Goal: Task Accomplishment & Management: Use online tool/utility

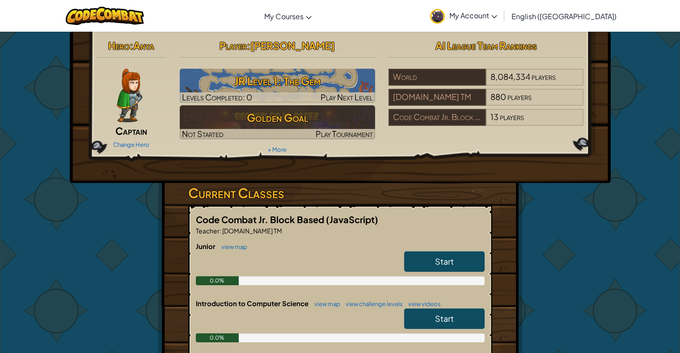
click at [634, 242] on div "Hero : Anya Captain Change Hero Player : [PERSON_NAME] Level 1: The Gem Levels …" at bounding box center [340, 262] width 680 height 462
click at [124, 113] on img at bounding box center [129, 96] width 25 height 54
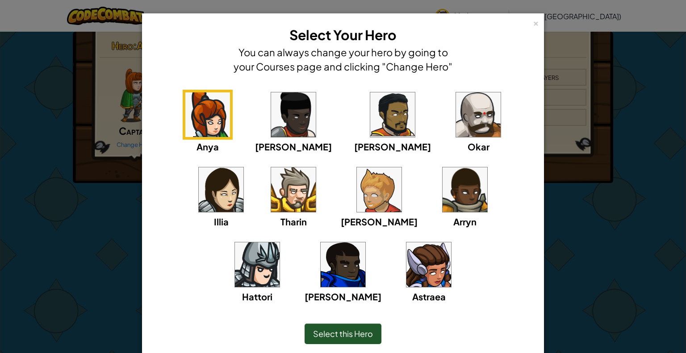
click at [271, 201] on img at bounding box center [293, 190] width 45 height 45
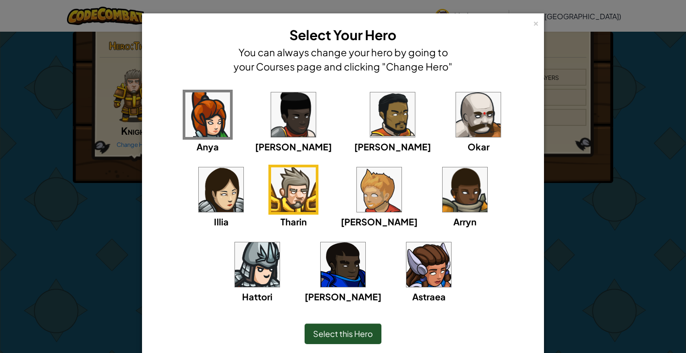
drag, startPoint x: 197, startPoint y: 201, endPoint x: 376, endPoint y: 333, distance: 221.7
click at [376, 333] on div "× Select Your Hero You can always change your hero by going to your Courses pag…" at bounding box center [343, 192] width 402 height 358
click at [353, 332] on span "Select this Hero" at bounding box center [343, 334] width 60 height 10
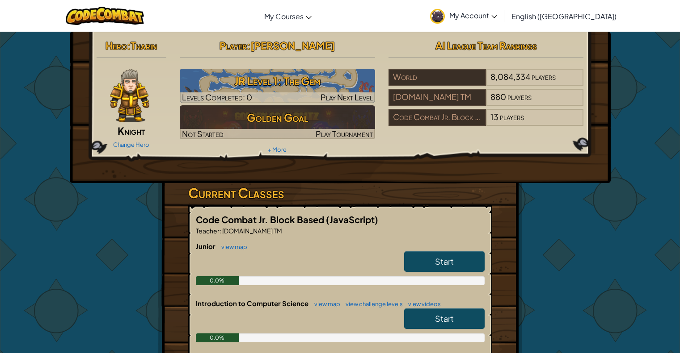
click at [137, 112] on img at bounding box center [129, 96] width 39 height 54
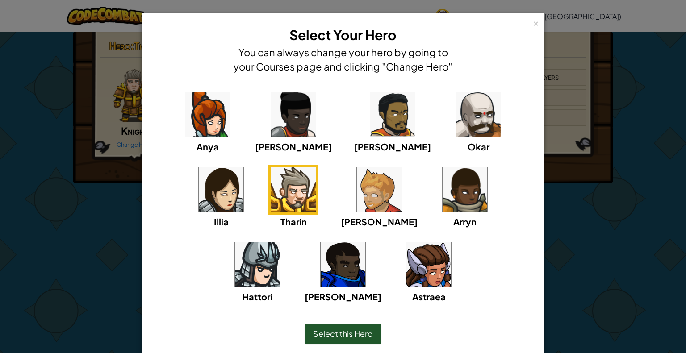
click at [574, 213] on div "× Select Your Hero You can always change your hero by going to your Courses pag…" at bounding box center [343, 176] width 686 height 353
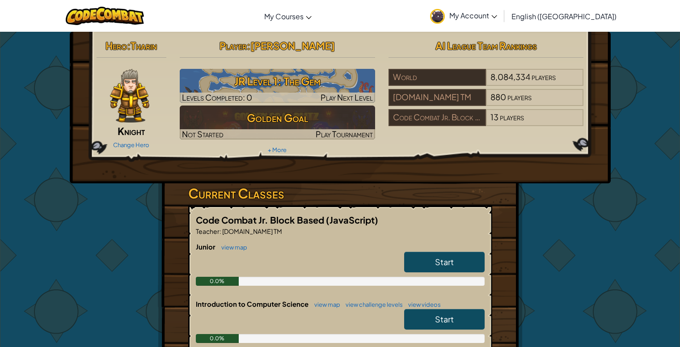
click at [602, 255] on div "Hero : [PERSON_NAME] Change Hero Player : [PERSON_NAME] Level 1: The Gem Levels…" at bounding box center [340, 262] width 680 height 462
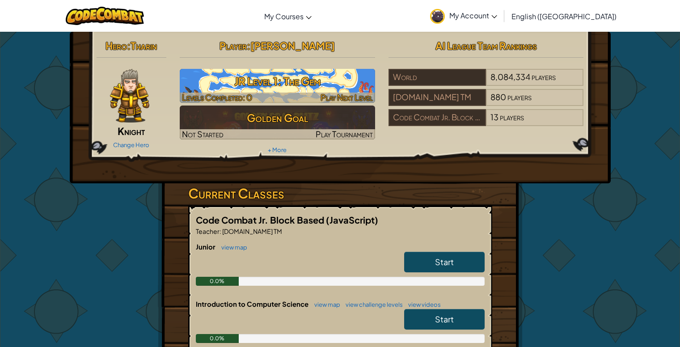
click at [324, 88] on h3 "JR Level 1: The Gem" at bounding box center [277, 81] width 195 height 20
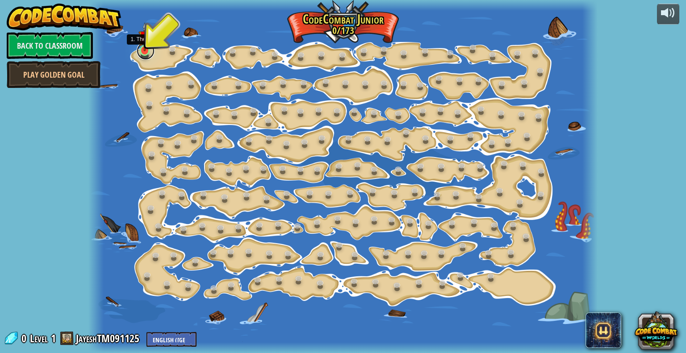
click at [145, 53] on link at bounding box center [146, 51] width 18 height 18
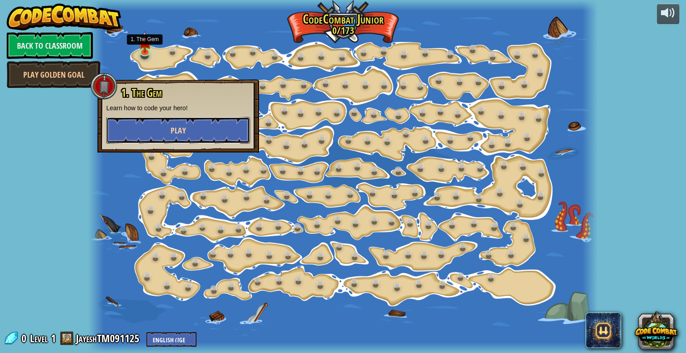
click at [202, 133] on button "Play" at bounding box center [178, 130] width 144 height 27
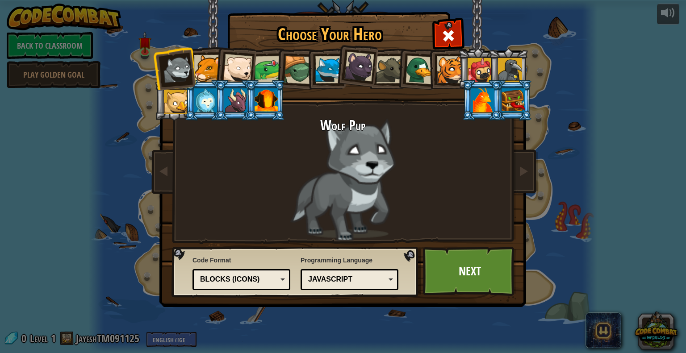
click at [446, 72] on div at bounding box center [450, 69] width 27 height 27
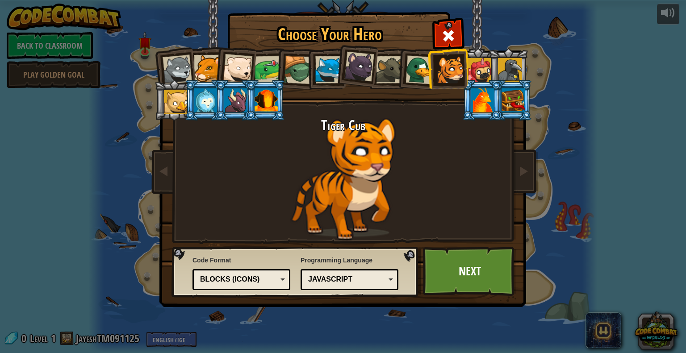
click at [422, 68] on div at bounding box center [420, 69] width 29 height 29
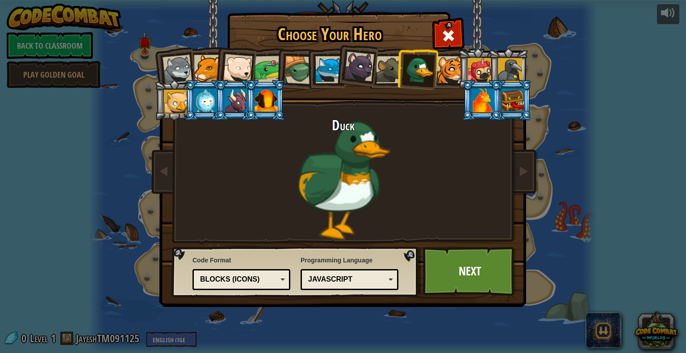
click at [396, 70] on div at bounding box center [389, 69] width 27 height 27
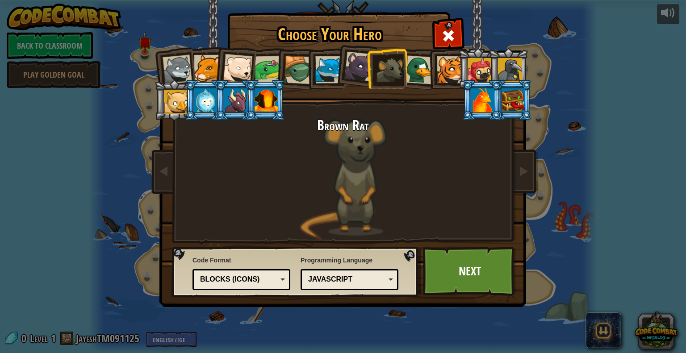
click at [361, 65] on div at bounding box center [359, 67] width 30 height 30
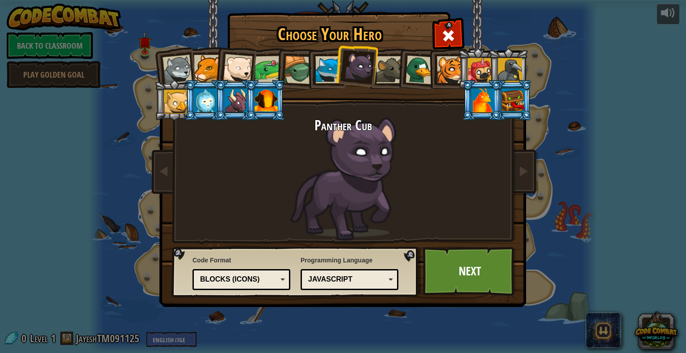
click at [330, 65] on div at bounding box center [328, 69] width 27 height 27
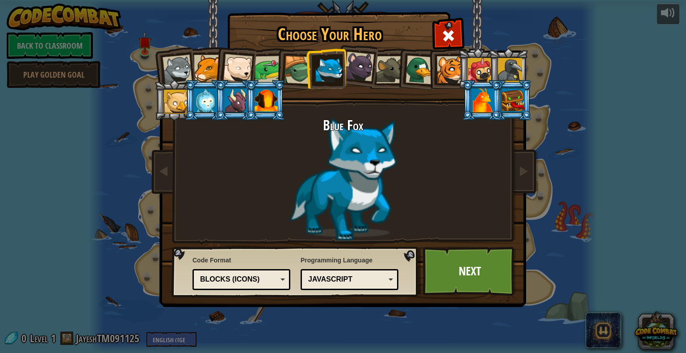
click at [365, 71] on div at bounding box center [359, 67] width 30 height 30
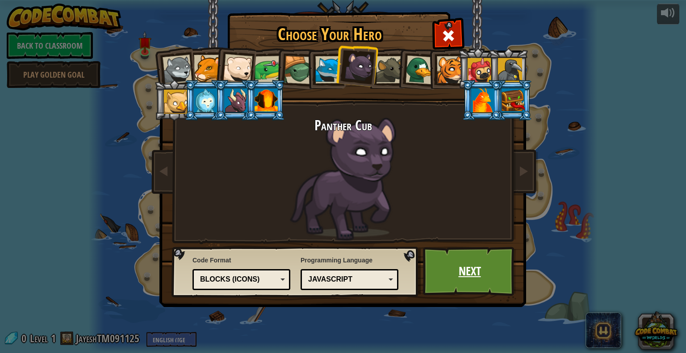
click at [460, 267] on link "Next" at bounding box center [469, 271] width 93 height 49
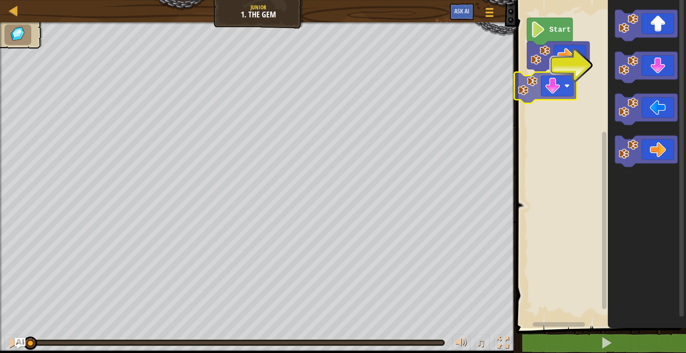
click at [569, 93] on div "Start" at bounding box center [600, 162] width 172 height 333
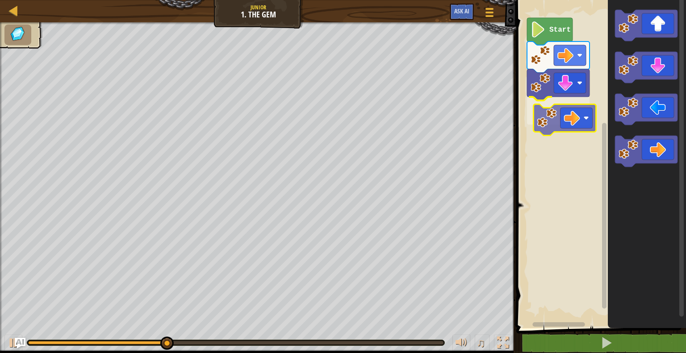
click at [563, 130] on div "Start" at bounding box center [600, 162] width 172 height 333
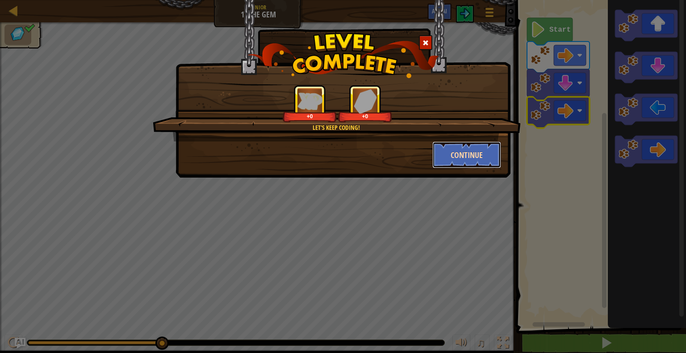
click at [467, 154] on button "Continue" at bounding box center [467, 155] width 69 height 27
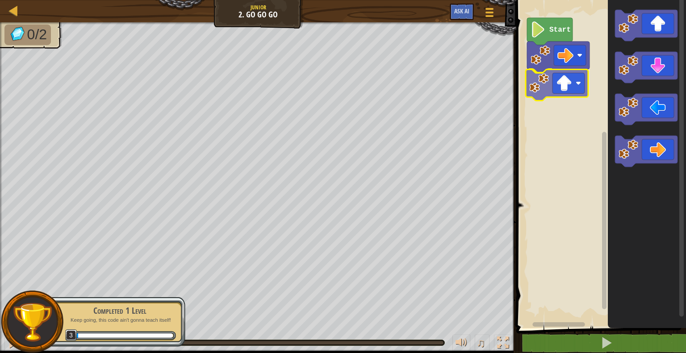
click at [554, 98] on div "Start" at bounding box center [600, 162] width 172 height 333
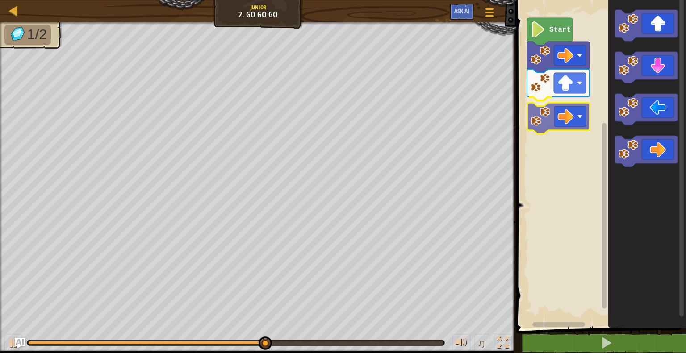
click at [561, 114] on div "Start" at bounding box center [600, 162] width 172 height 333
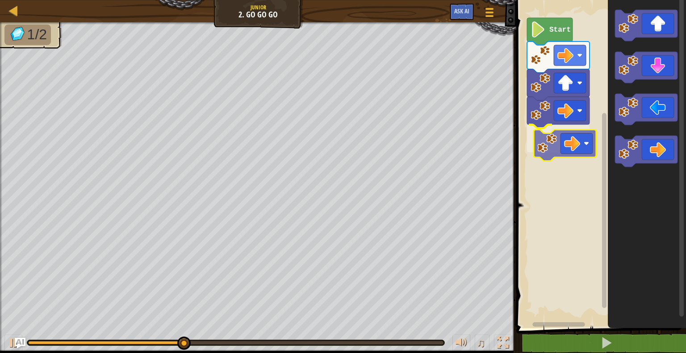
click at [548, 139] on div "Start" at bounding box center [600, 162] width 172 height 333
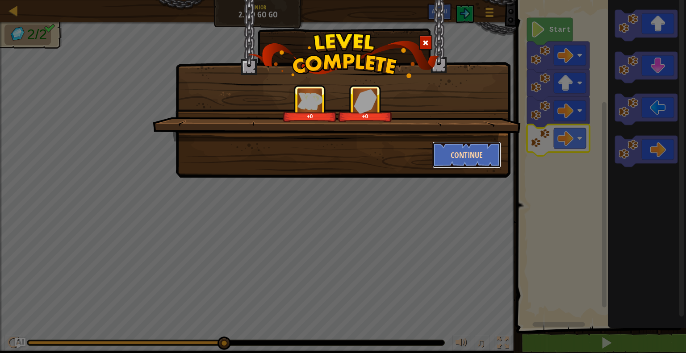
click at [452, 151] on button "Continue" at bounding box center [467, 155] width 69 height 27
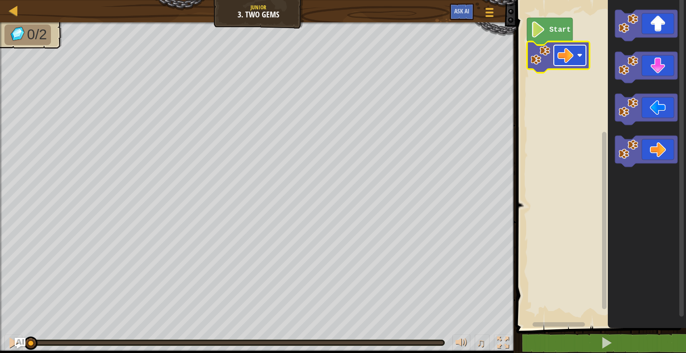
click at [579, 55] on image "Blockly Workspace" at bounding box center [579, 55] width 5 height 5
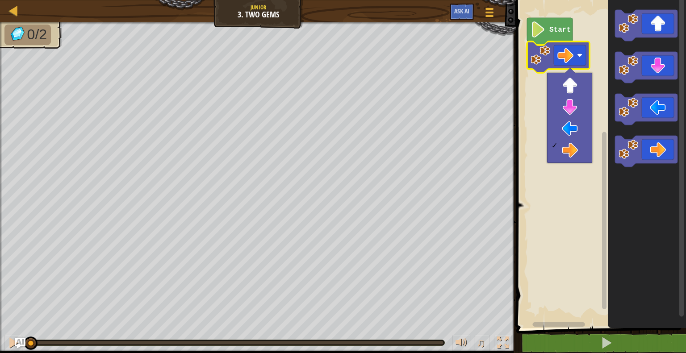
click at [564, 202] on rect "Blockly Workspace" at bounding box center [600, 162] width 172 height 333
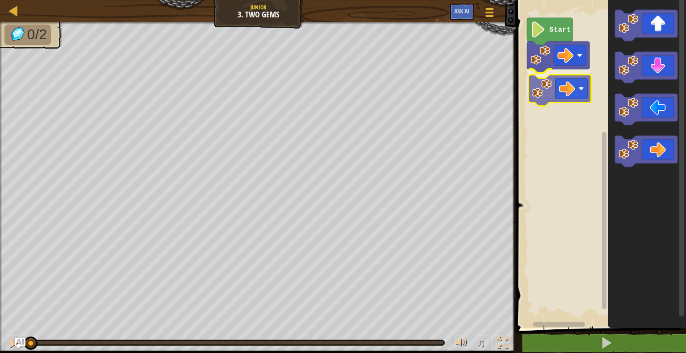
click at [571, 95] on div "Start" at bounding box center [600, 162] width 172 height 333
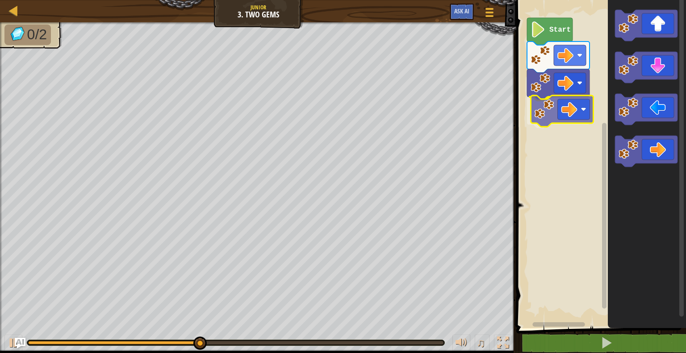
click at [577, 117] on div "Start" at bounding box center [600, 162] width 172 height 333
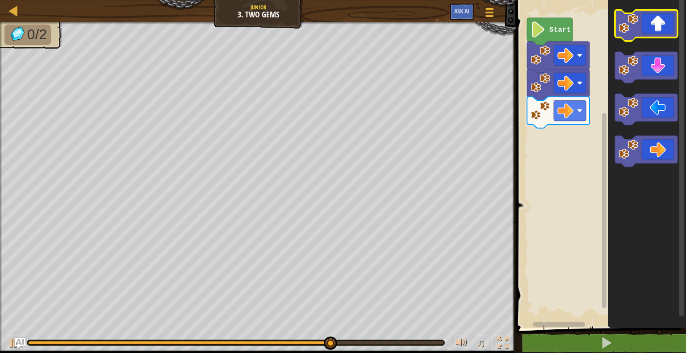
click at [659, 31] on icon "Blockly Workspace" at bounding box center [646, 25] width 63 height 31
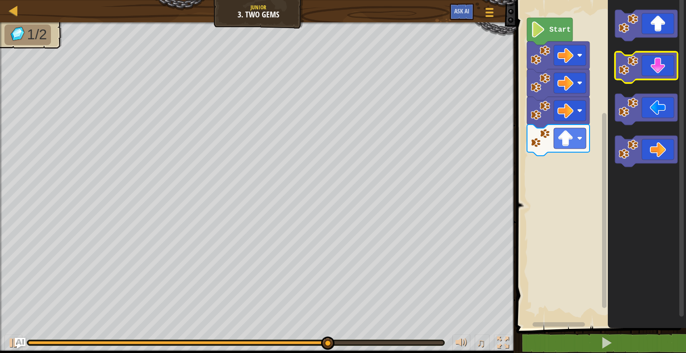
click at [649, 66] on icon "Blockly Workspace" at bounding box center [646, 67] width 63 height 31
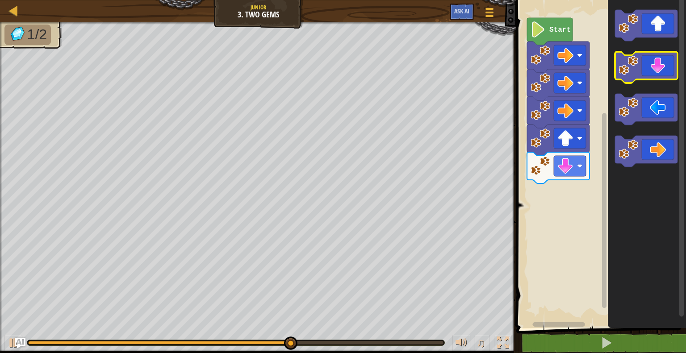
click at [649, 69] on icon "Blockly Workspace" at bounding box center [646, 67] width 63 height 31
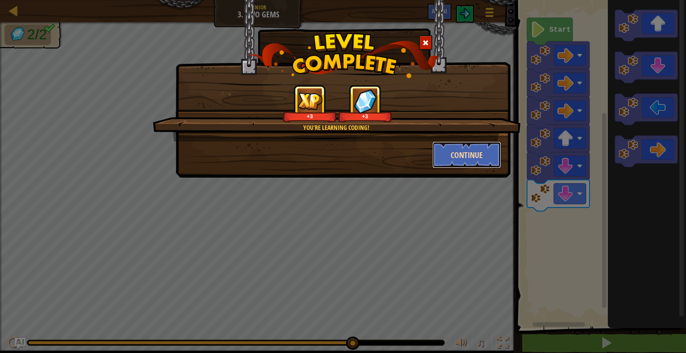
click at [484, 158] on button "Continue" at bounding box center [467, 155] width 69 height 27
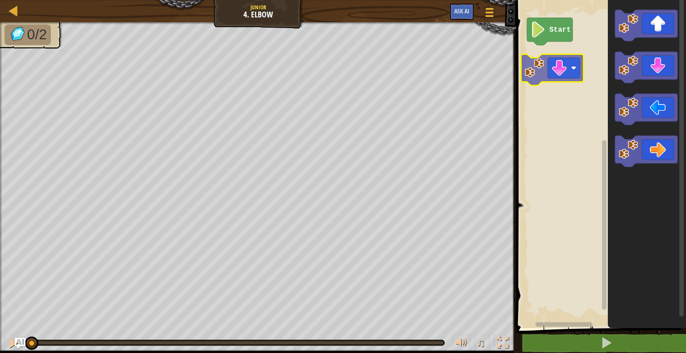
click at [564, 69] on div "Start" at bounding box center [600, 162] width 172 height 333
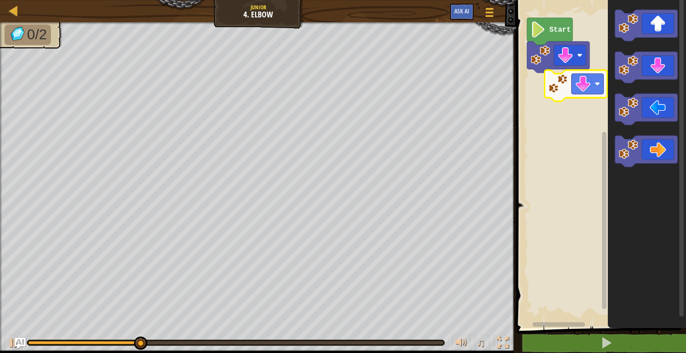
click at [569, 89] on div "Start" at bounding box center [600, 162] width 172 height 333
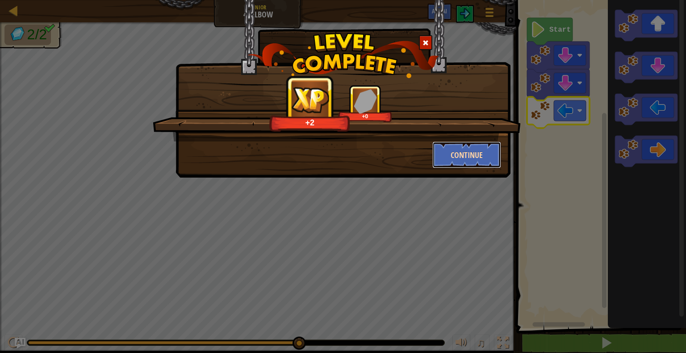
click at [457, 153] on button "Continue" at bounding box center [467, 155] width 69 height 27
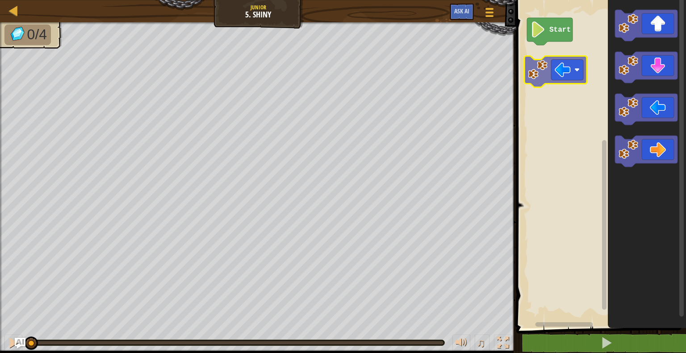
click at [562, 76] on div "Start" at bounding box center [600, 162] width 172 height 333
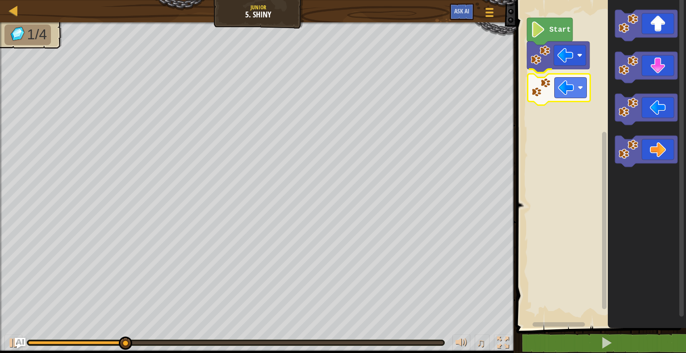
click at [571, 101] on div "Start" at bounding box center [600, 162] width 172 height 333
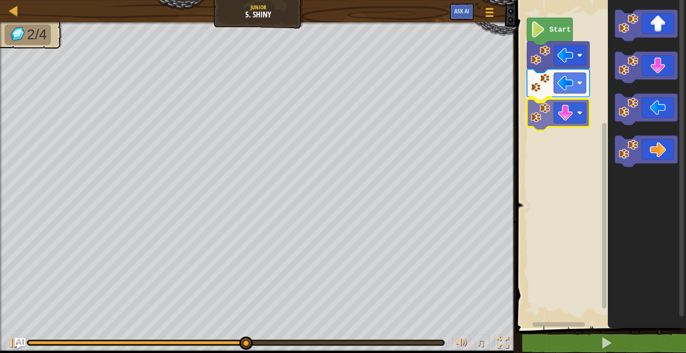
click at [564, 130] on div "Start" at bounding box center [600, 162] width 172 height 333
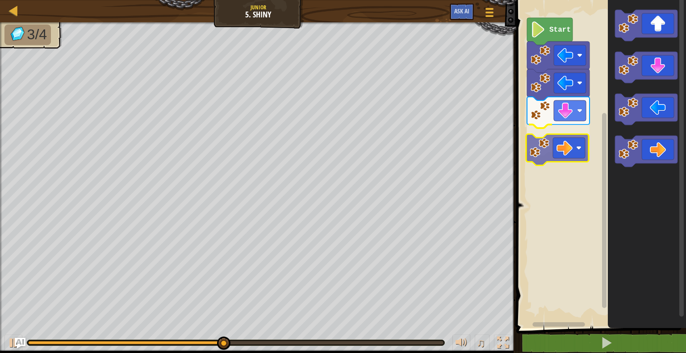
click at [580, 152] on div "Start" at bounding box center [600, 162] width 172 height 333
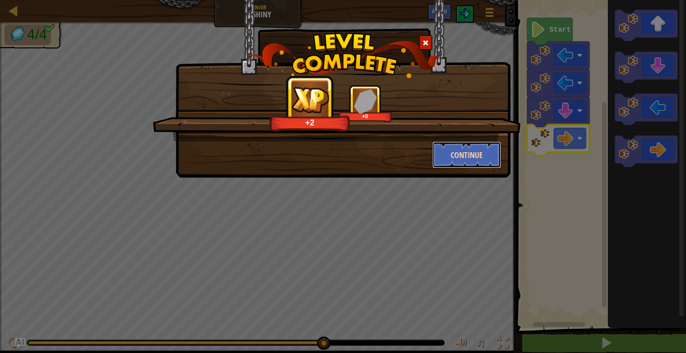
click at [459, 150] on button "Continue" at bounding box center [467, 155] width 69 height 27
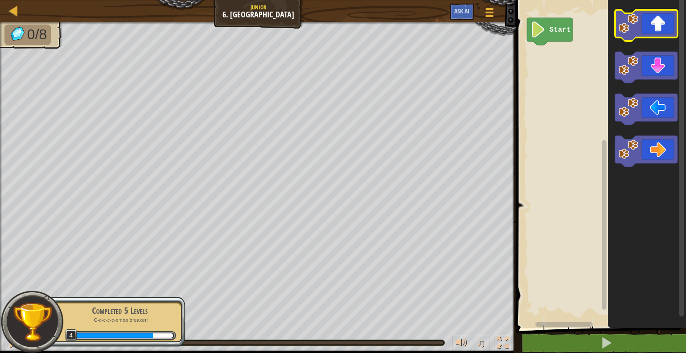
click at [647, 30] on icon "Blockly Workspace" at bounding box center [646, 25] width 63 height 31
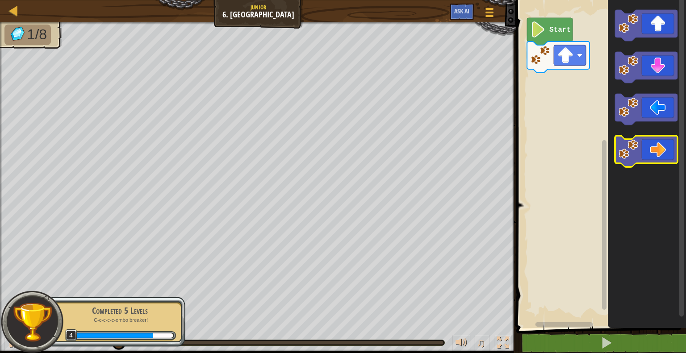
click at [659, 155] on icon "Blockly Workspace" at bounding box center [646, 151] width 63 height 31
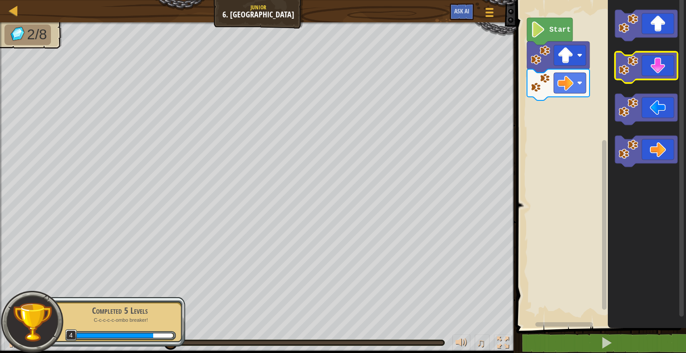
click at [651, 74] on icon "Blockly Workspace" at bounding box center [646, 67] width 63 height 31
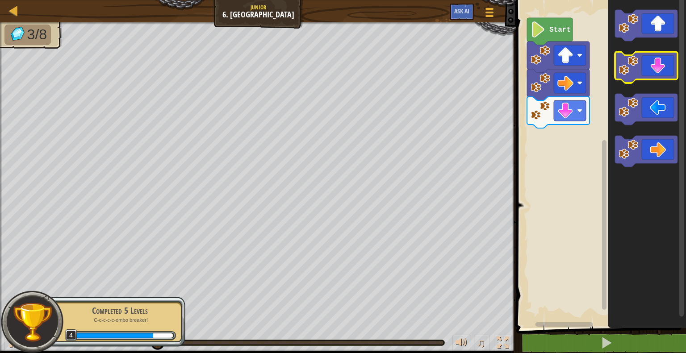
click at [651, 71] on icon "Blockly Workspace" at bounding box center [646, 67] width 63 height 31
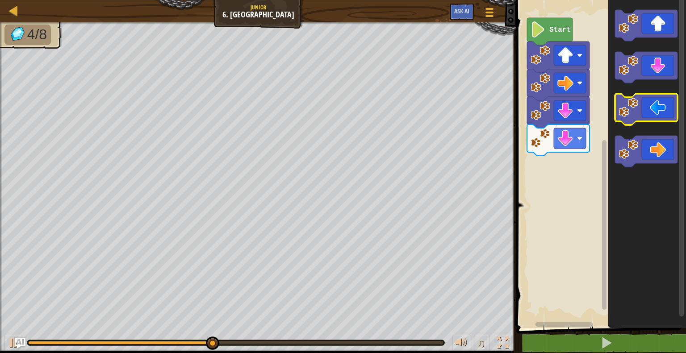
click at [660, 118] on icon "Blockly Workspace" at bounding box center [646, 109] width 63 height 31
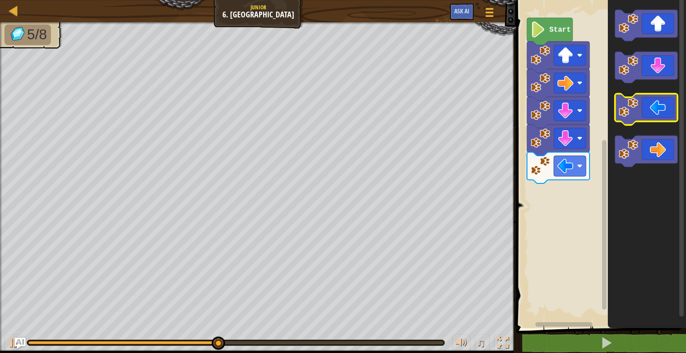
click at [658, 116] on icon "Blockly Workspace" at bounding box center [646, 109] width 63 height 31
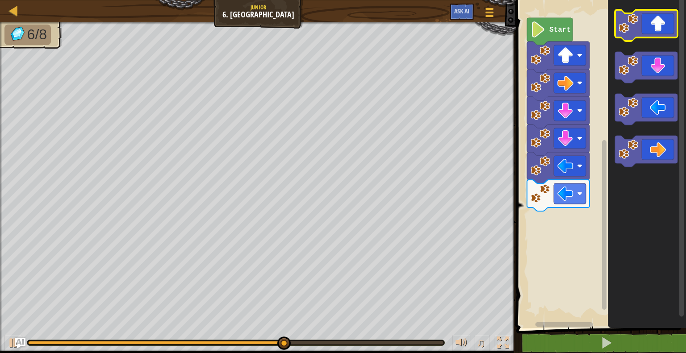
click at [664, 34] on icon "Blockly Workspace" at bounding box center [646, 25] width 63 height 31
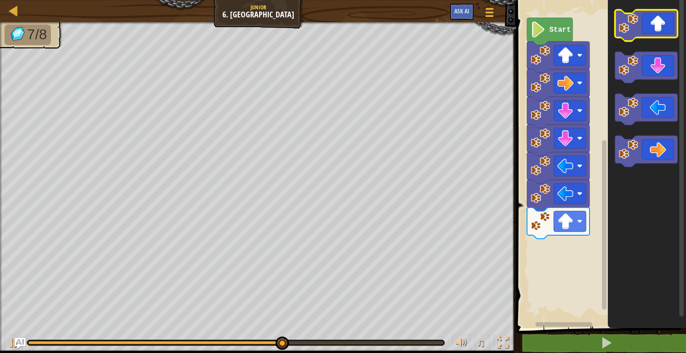
click at [659, 30] on icon "Blockly Workspace" at bounding box center [646, 25] width 63 height 31
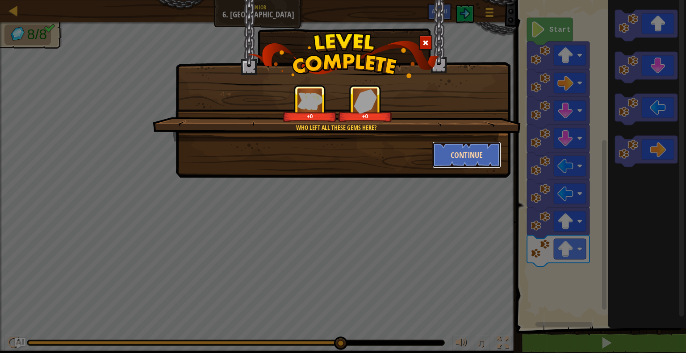
click at [473, 162] on button "Continue" at bounding box center [467, 155] width 69 height 27
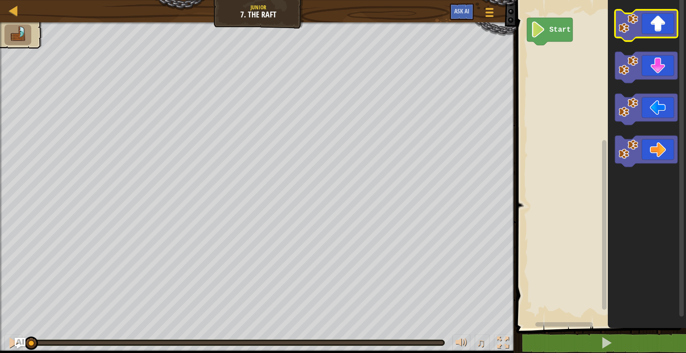
click at [656, 22] on icon "Blockly Workspace" at bounding box center [646, 25] width 63 height 31
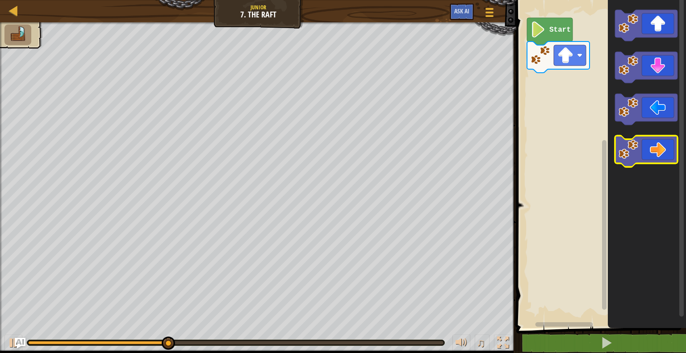
click at [656, 159] on icon "Blockly Workspace" at bounding box center [646, 151] width 63 height 31
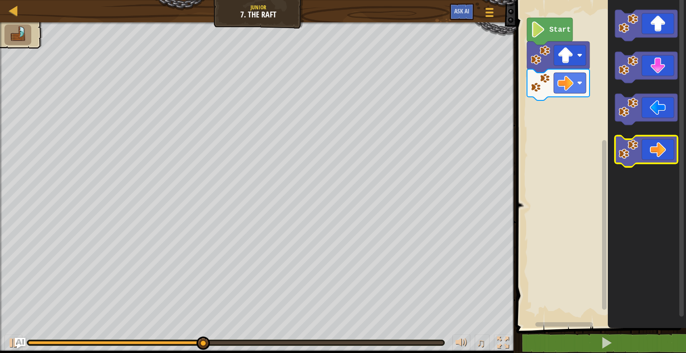
click at [657, 159] on icon "Blockly Workspace" at bounding box center [646, 151] width 63 height 31
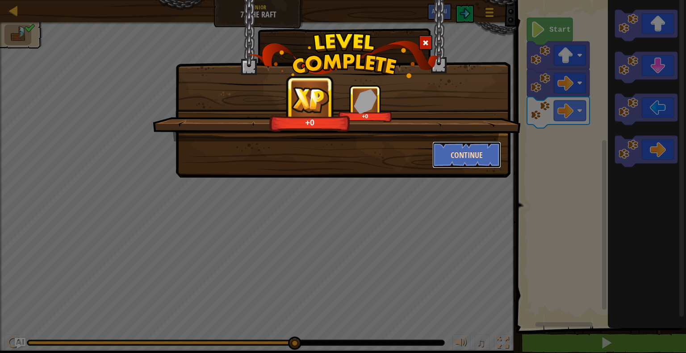
click at [450, 148] on button "Continue" at bounding box center [467, 155] width 69 height 27
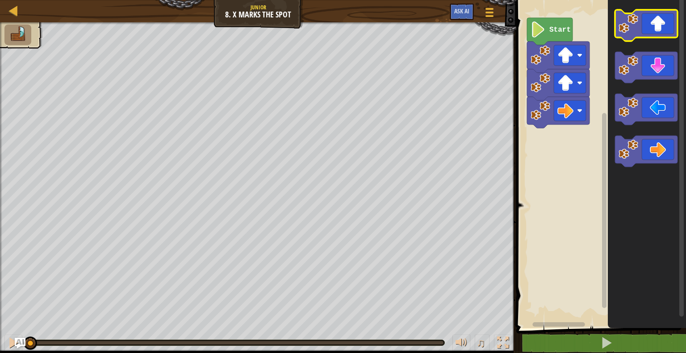
click at [656, 30] on icon "Blockly Workspace" at bounding box center [646, 25] width 63 height 31
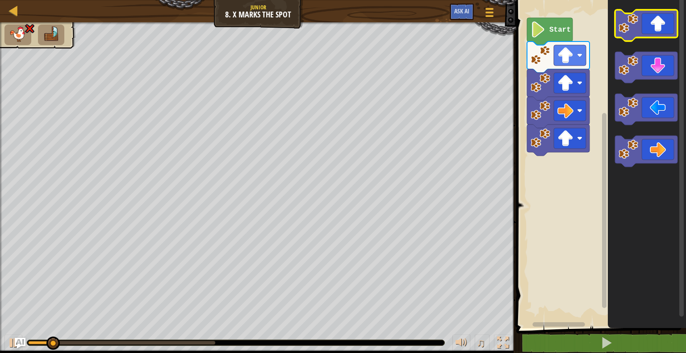
click at [656, 30] on icon "Blockly Workspace" at bounding box center [646, 25] width 63 height 31
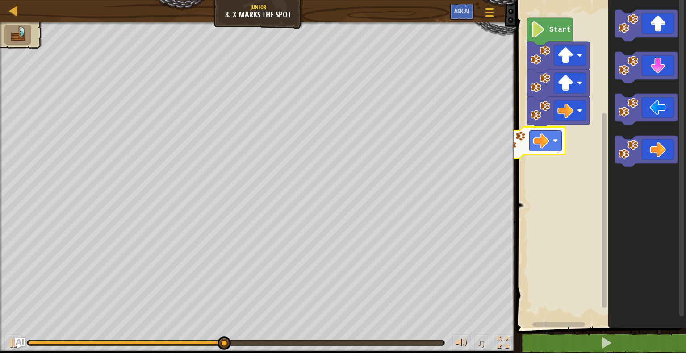
click at [534, 142] on div "Start" at bounding box center [600, 162] width 172 height 333
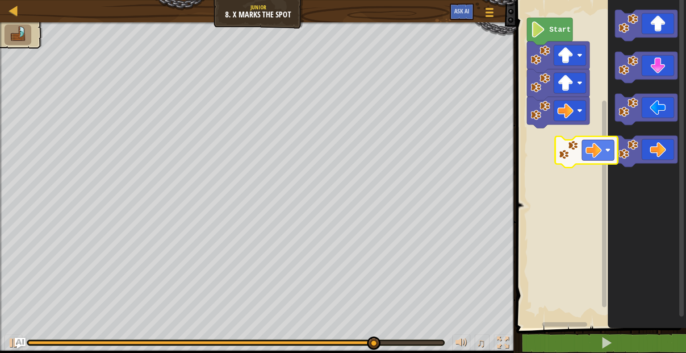
click at [567, 150] on div "Start" at bounding box center [600, 162] width 172 height 333
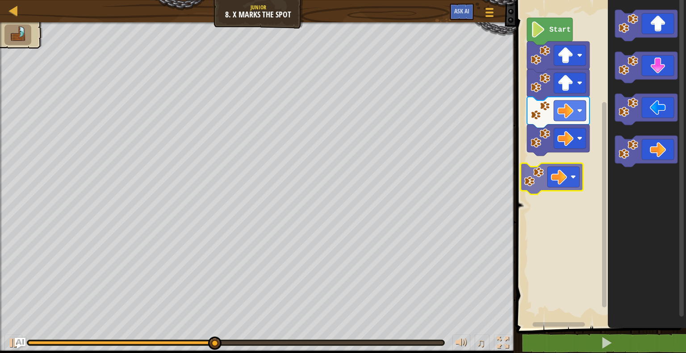
click at [576, 181] on div "Start" at bounding box center [600, 162] width 172 height 333
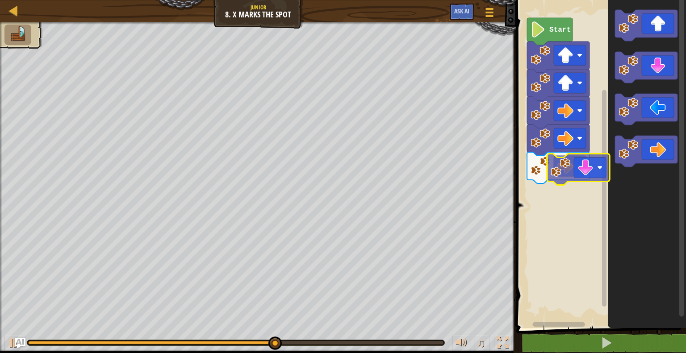
click at [596, 176] on div "Start" at bounding box center [600, 162] width 172 height 333
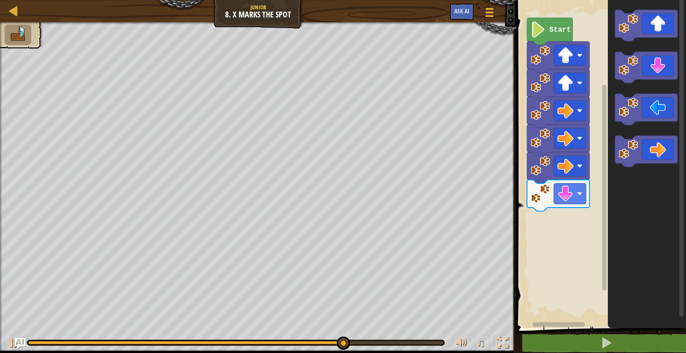
click at [582, 227] on div "Start" at bounding box center [600, 162] width 172 height 333
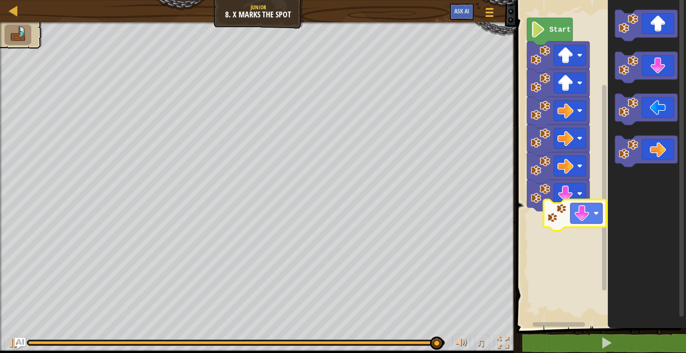
click at [592, 232] on div "Start" at bounding box center [600, 162] width 172 height 333
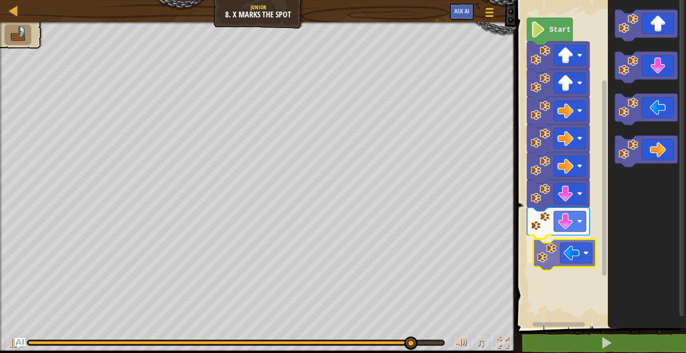
click at [576, 265] on div "Start" at bounding box center [600, 162] width 172 height 333
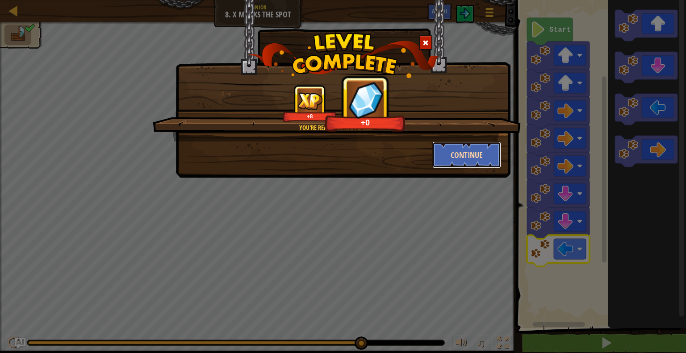
click at [479, 142] on button "Continue" at bounding box center [467, 155] width 69 height 27
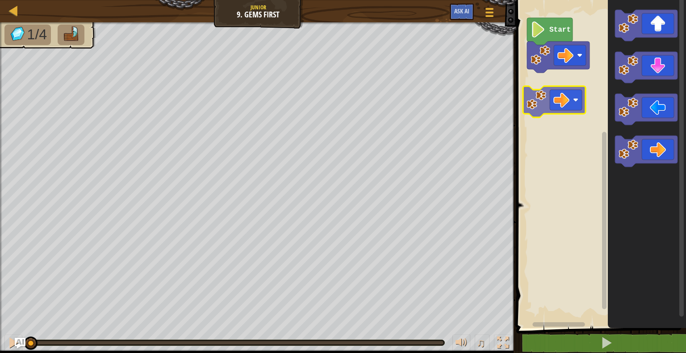
click at [571, 100] on div "Start" at bounding box center [600, 162] width 172 height 333
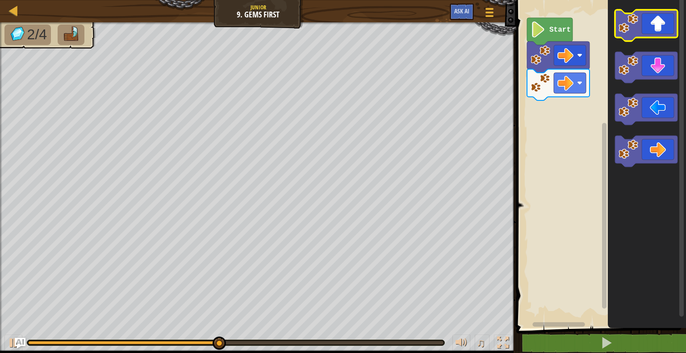
click at [659, 31] on icon "Blockly Workspace" at bounding box center [646, 25] width 63 height 31
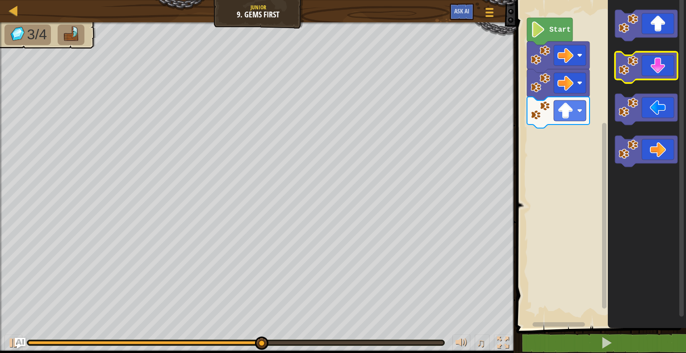
click at [654, 72] on icon "Blockly Workspace" at bounding box center [646, 67] width 63 height 31
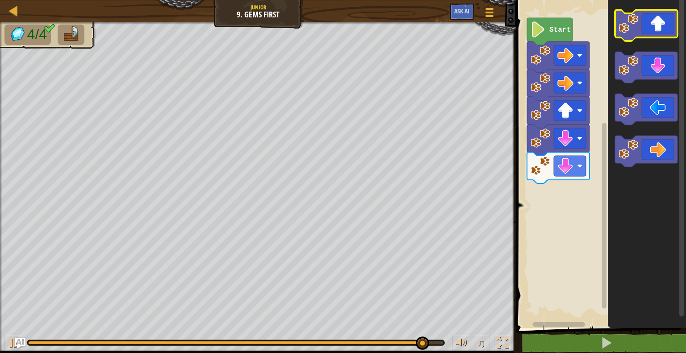
click at [648, 29] on icon "Blockly Workspace" at bounding box center [646, 25] width 63 height 31
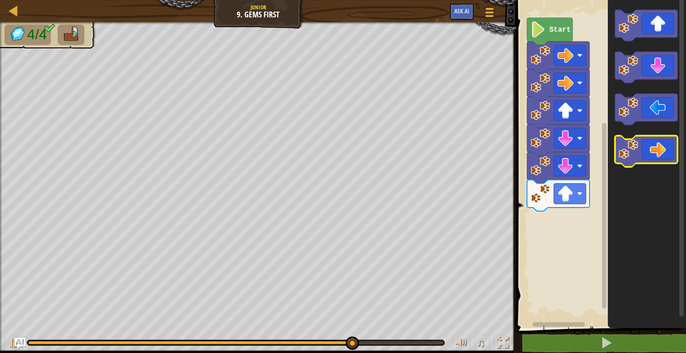
click at [664, 154] on icon "Blockly Workspace" at bounding box center [646, 151] width 63 height 31
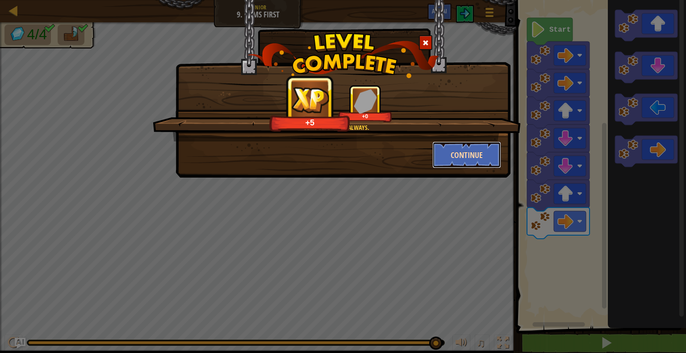
click at [470, 155] on button "Continue" at bounding box center [467, 155] width 69 height 27
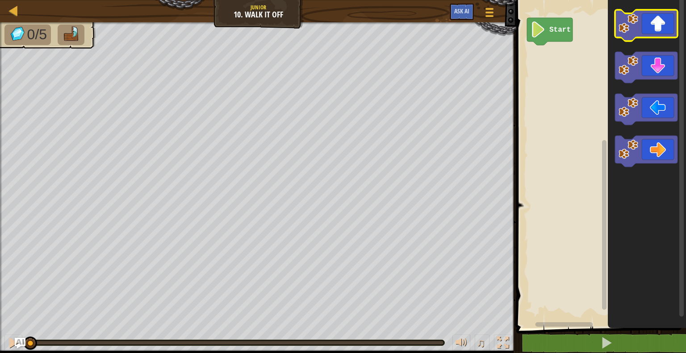
click at [644, 30] on icon "Blockly Workspace" at bounding box center [646, 25] width 63 height 31
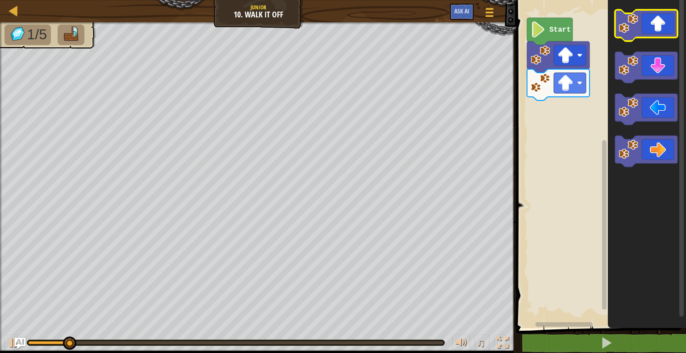
click at [644, 30] on icon "Blockly Workspace" at bounding box center [646, 25] width 63 height 31
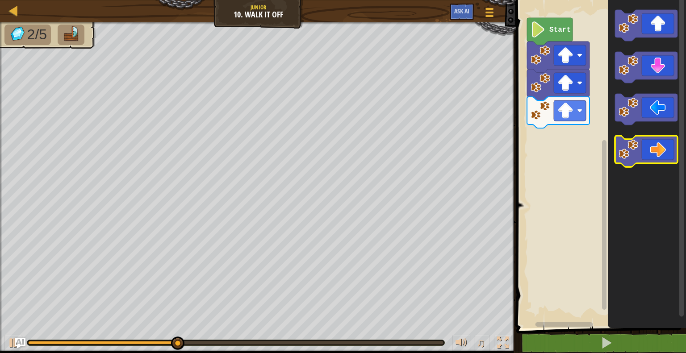
click at [649, 159] on icon "Blockly Workspace" at bounding box center [646, 151] width 63 height 31
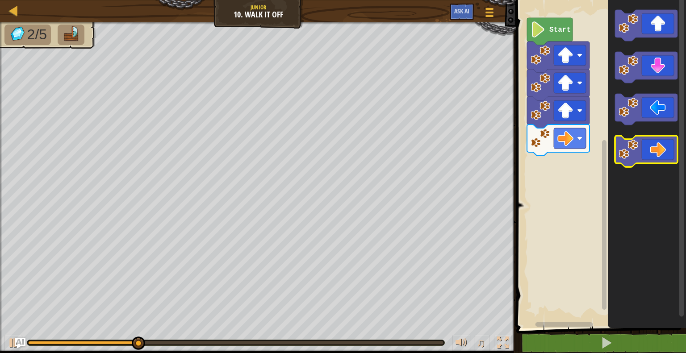
click at [649, 159] on icon "Blockly Workspace" at bounding box center [646, 151] width 63 height 31
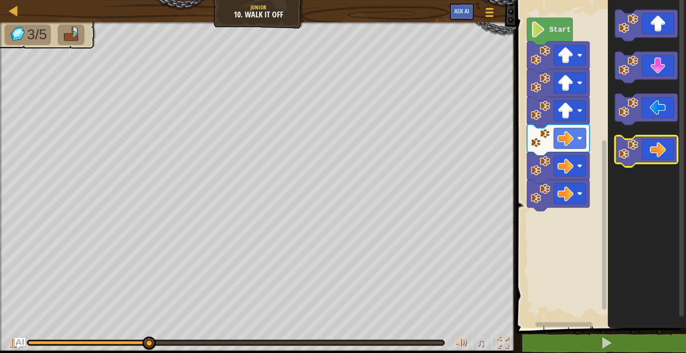
click at [649, 159] on icon "Blockly Workspace" at bounding box center [646, 151] width 63 height 31
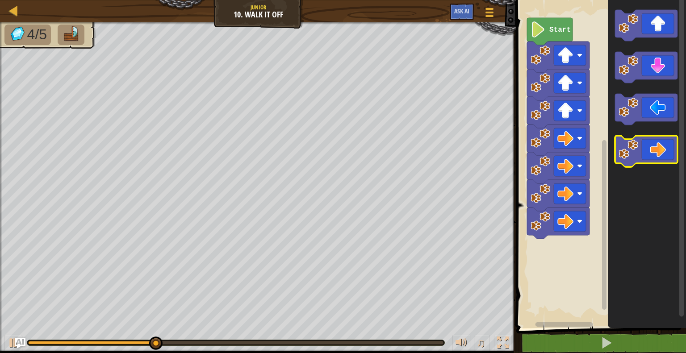
click at [649, 159] on icon "Blockly Workspace" at bounding box center [646, 151] width 63 height 31
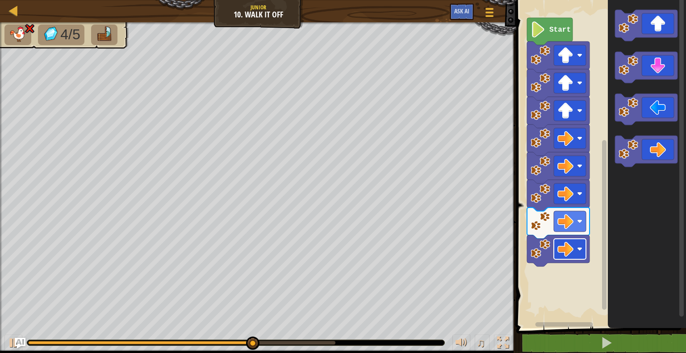
click at [557, 247] on rect "Blockly Workspace" at bounding box center [570, 249] width 32 height 21
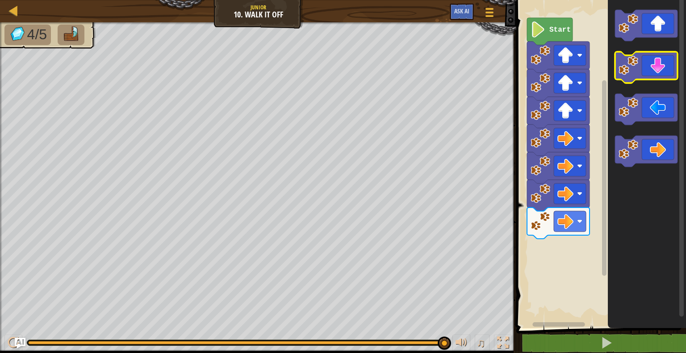
click at [654, 71] on icon "Blockly Workspace" at bounding box center [646, 67] width 63 height 31
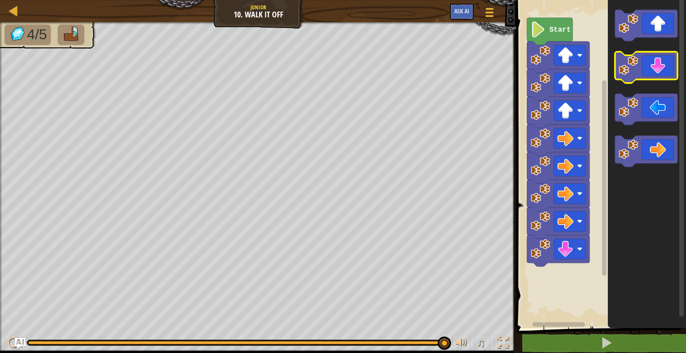
click at [654, 71] on icon "Blockly Workspace" at bounding box center [646, 67] width 63 height 31
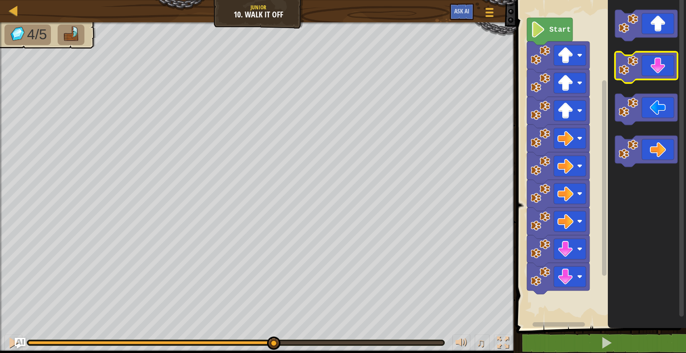
click at [654, 71] on icon "Blockly Workspace" at bounding box center [646, 67] width 63 height 31
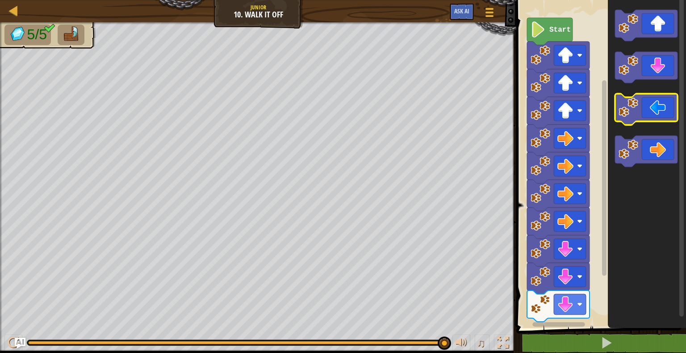
click at [651, 120] on icon "Blockly Workspace" at bounding box center [646, 109] width 63 height 31
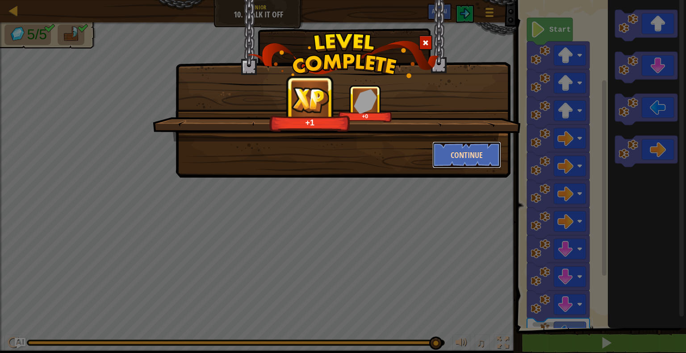
click at [470, 149] on button "Continue" at bounding box center [467, 155] width 69 height 27
